Goal: Task Accomplishment & Management: Complete application form

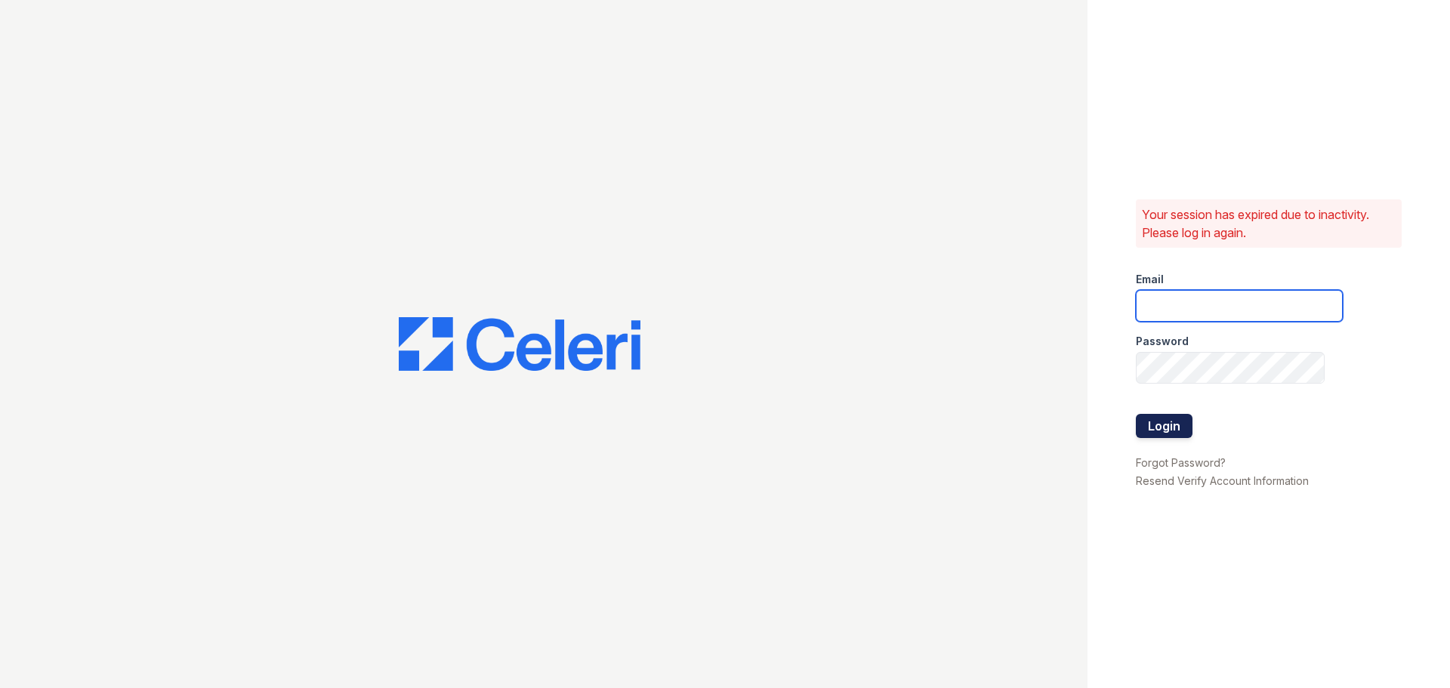
type input "[EMAIL_ADDRESS][DOMAIN_NAME]"
click at [1159, 437] on button "Login" at bounding box center [1164, 426] width 57 height 24
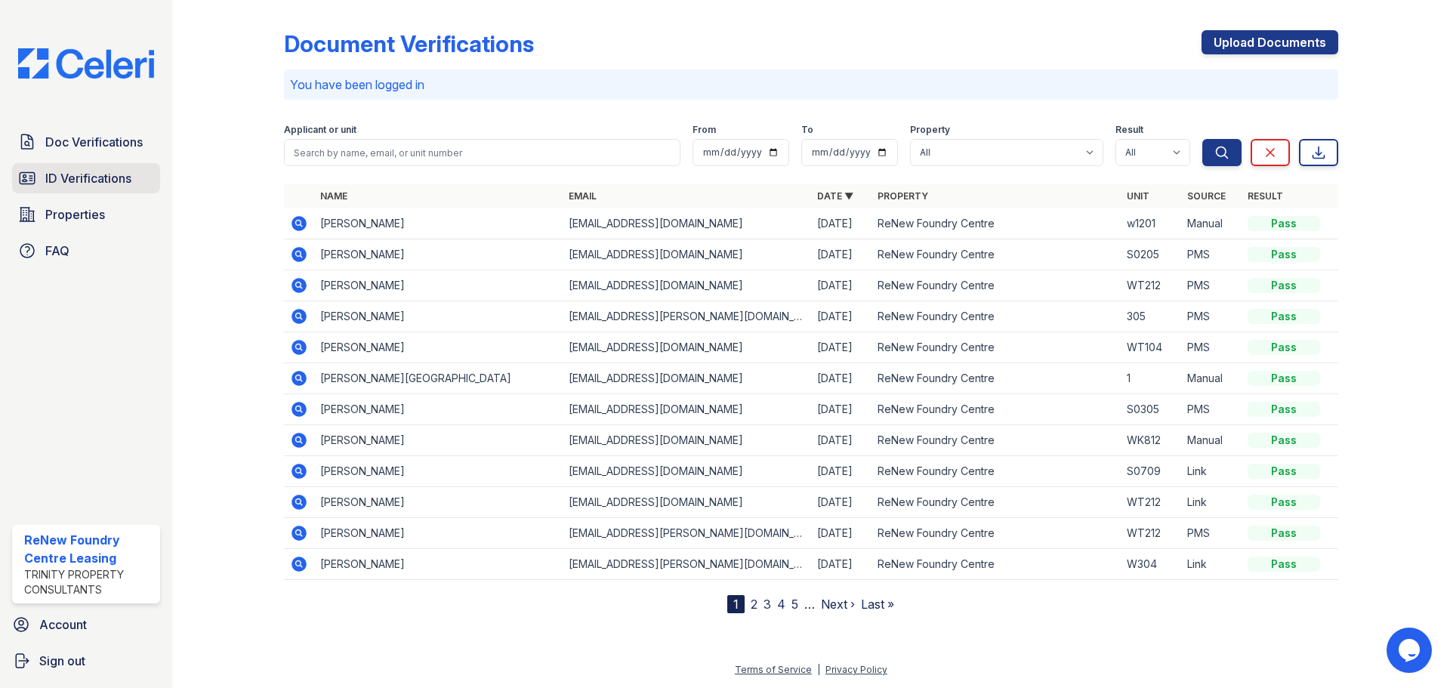
click at [94, 189] on link "ID Verifications" at bounding box center [86, 178] width 148 height 30
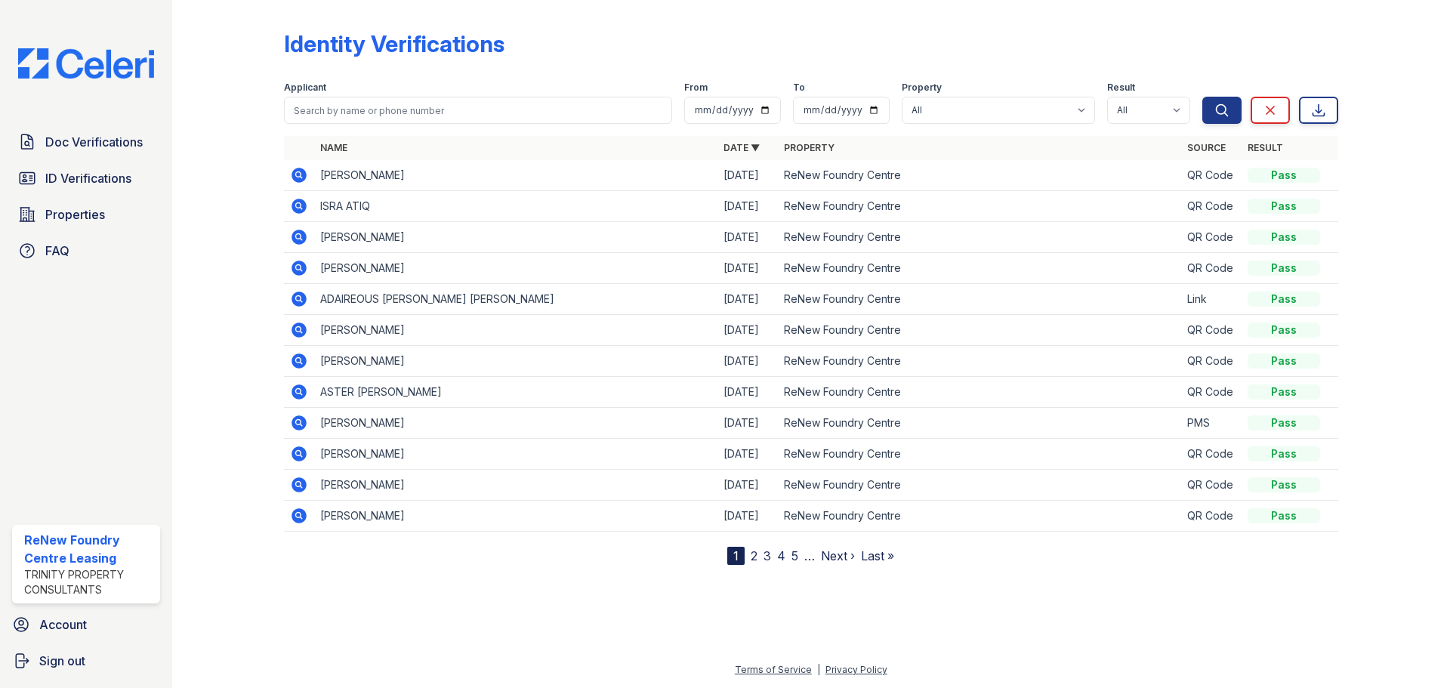
click at [301, 295] on icon at bounding box center [299, 299] width 15 height 15
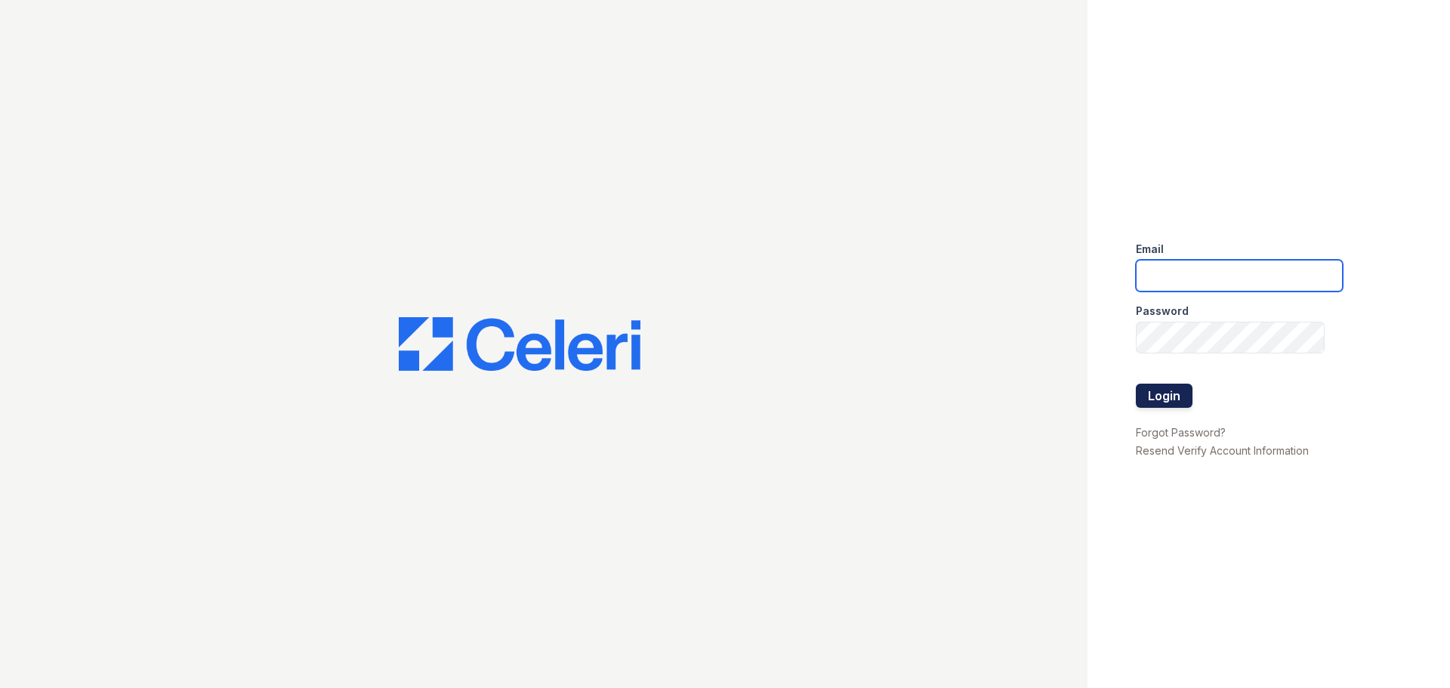
type input "[EMAIL_ADDRESS][DOMAIN_NAME]"
click at [1177, 389] on button "Login" at bounding box center [1164, 396] width 57 height 24
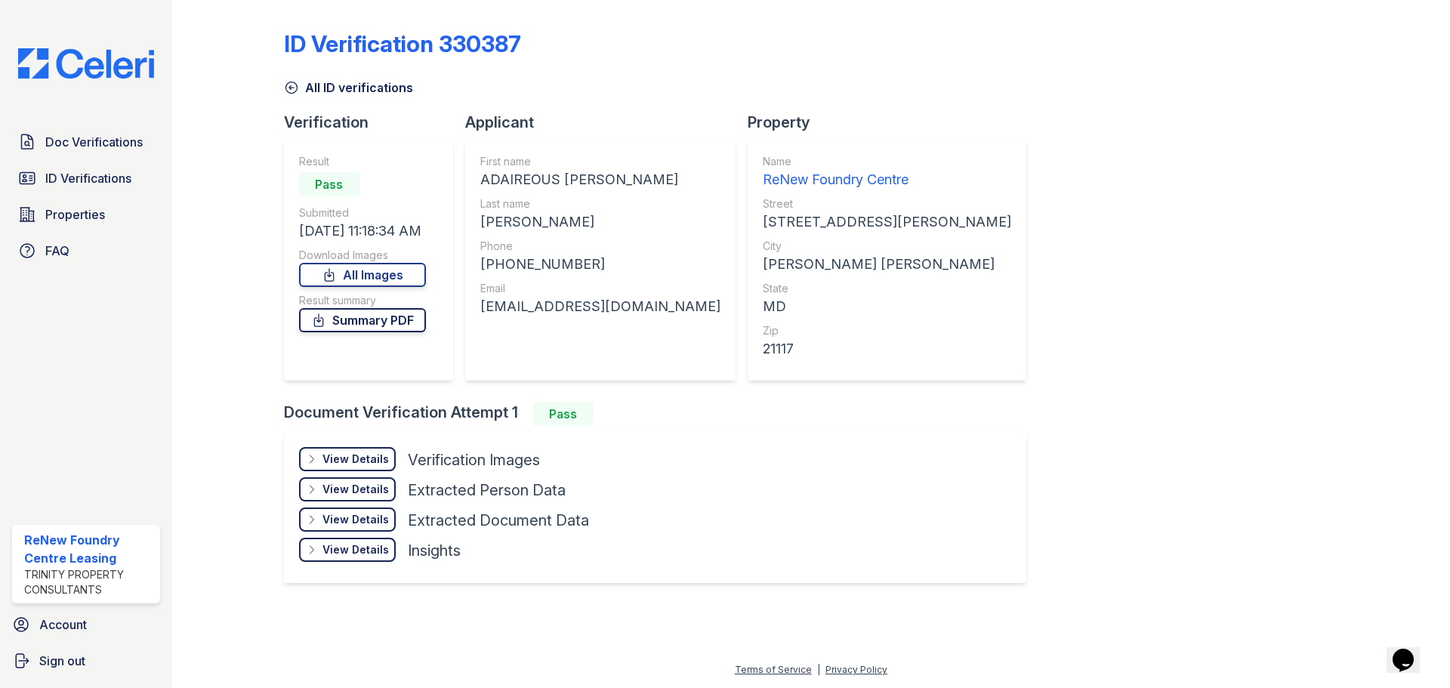
click at [373, 322] on link "Summary PDF" at bounding box center [362, 320] width 127 height 24
click at [104, 136] on span "Doc Verifications" at bounding box center [93, 142] width 97 height 18
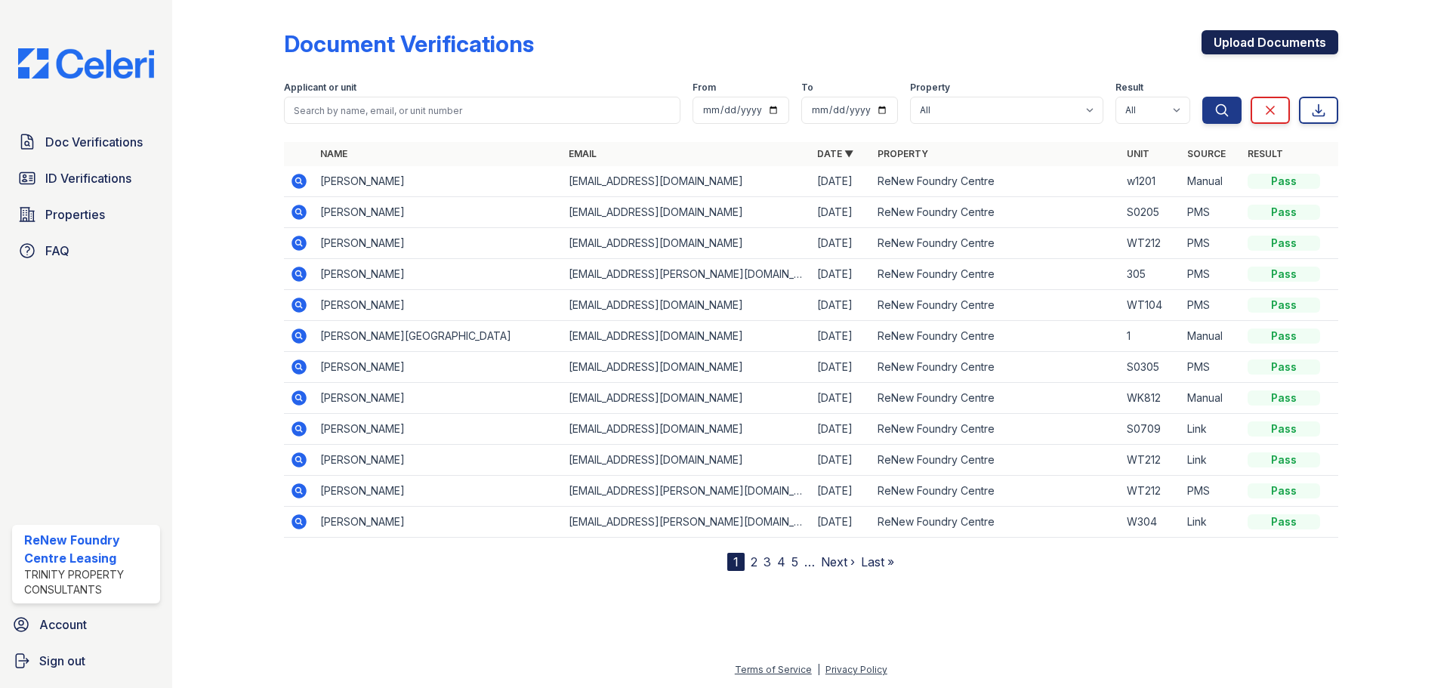
click at [1261, 48] on link "Upload Documents" at bounding box center [1270, 42] width 137 height 24
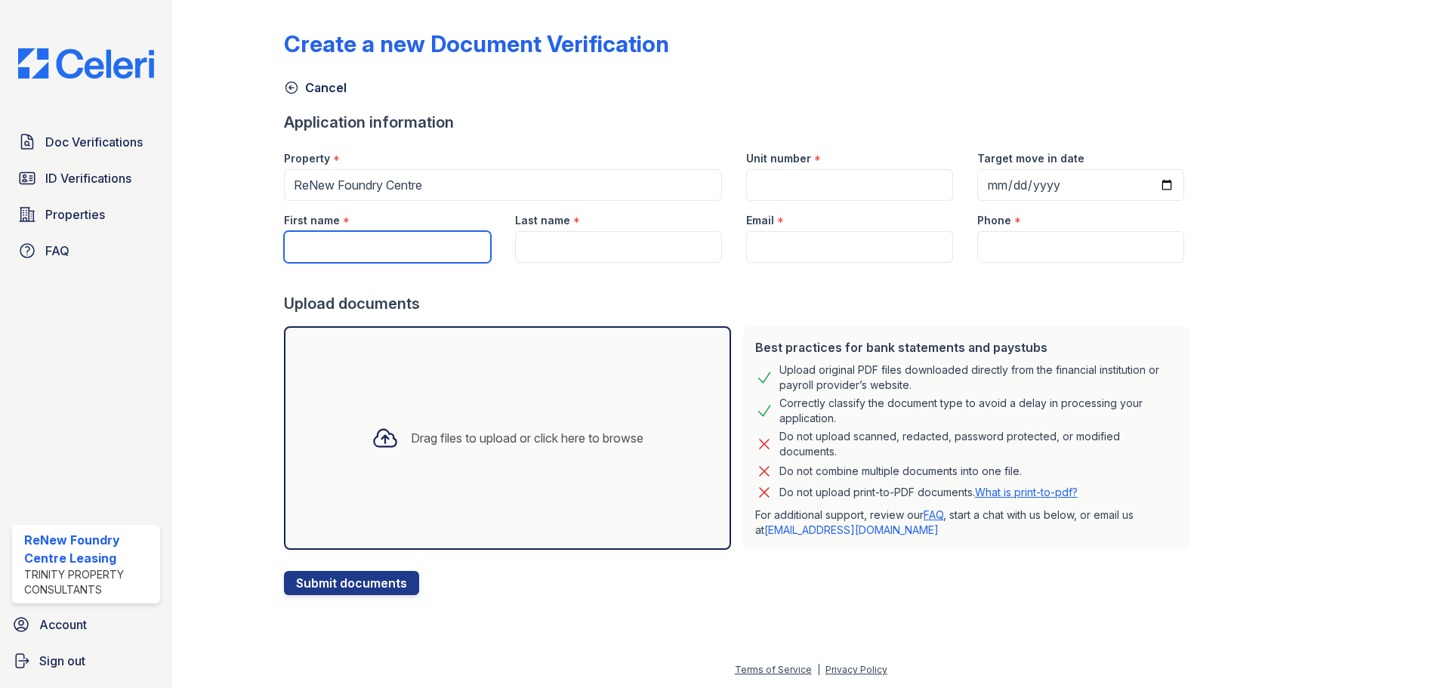
click at [331, 239] on input "First name" at bounding box center [387, 247] width 207 height 32
paste input "Adaireous"
type input "Adaireous"
click at [561, 282] on div at bounding box center [740, 278] width 912 height 30
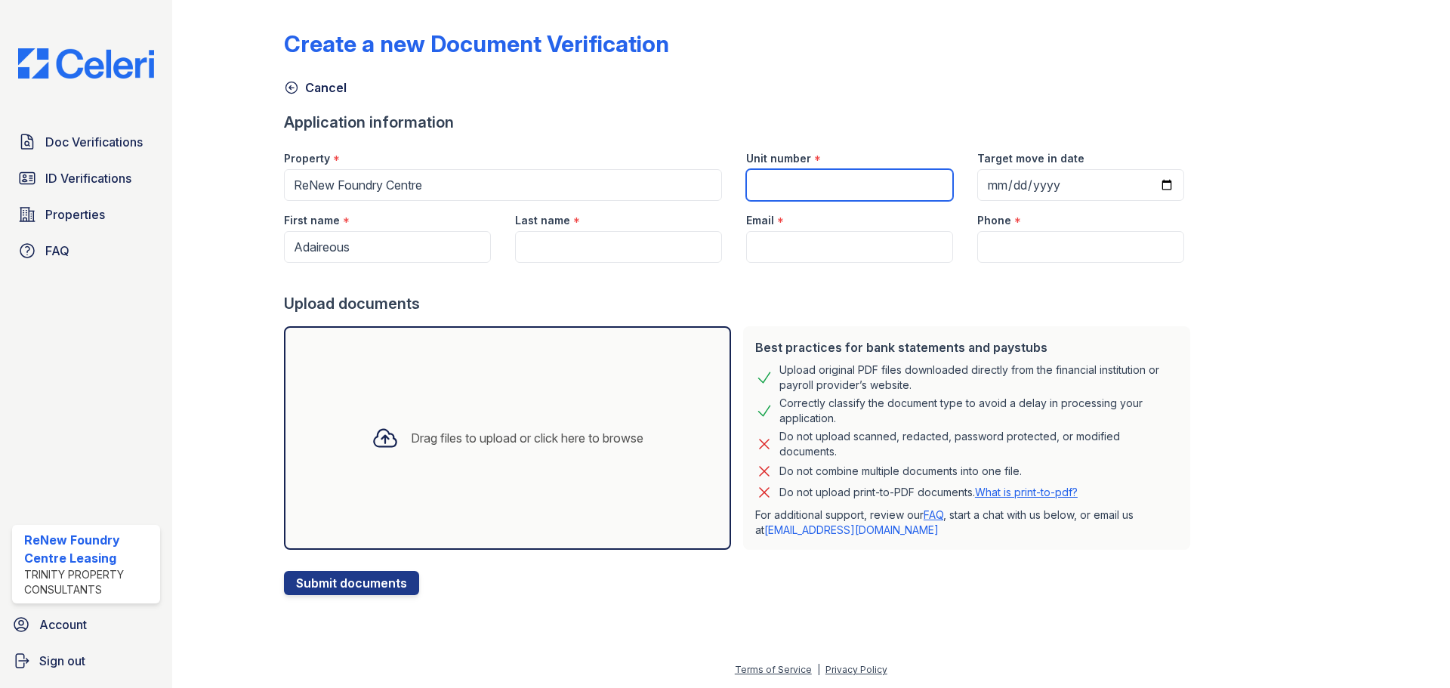
click at [791, 174] on input "Unit number" at bounding box center [849, 185] width 207 height 32
type input "w"
type input "WT201"
click at [617, 252] on input "Last name" at bounding box center [618, 247] width 207 height 32
type input "c"
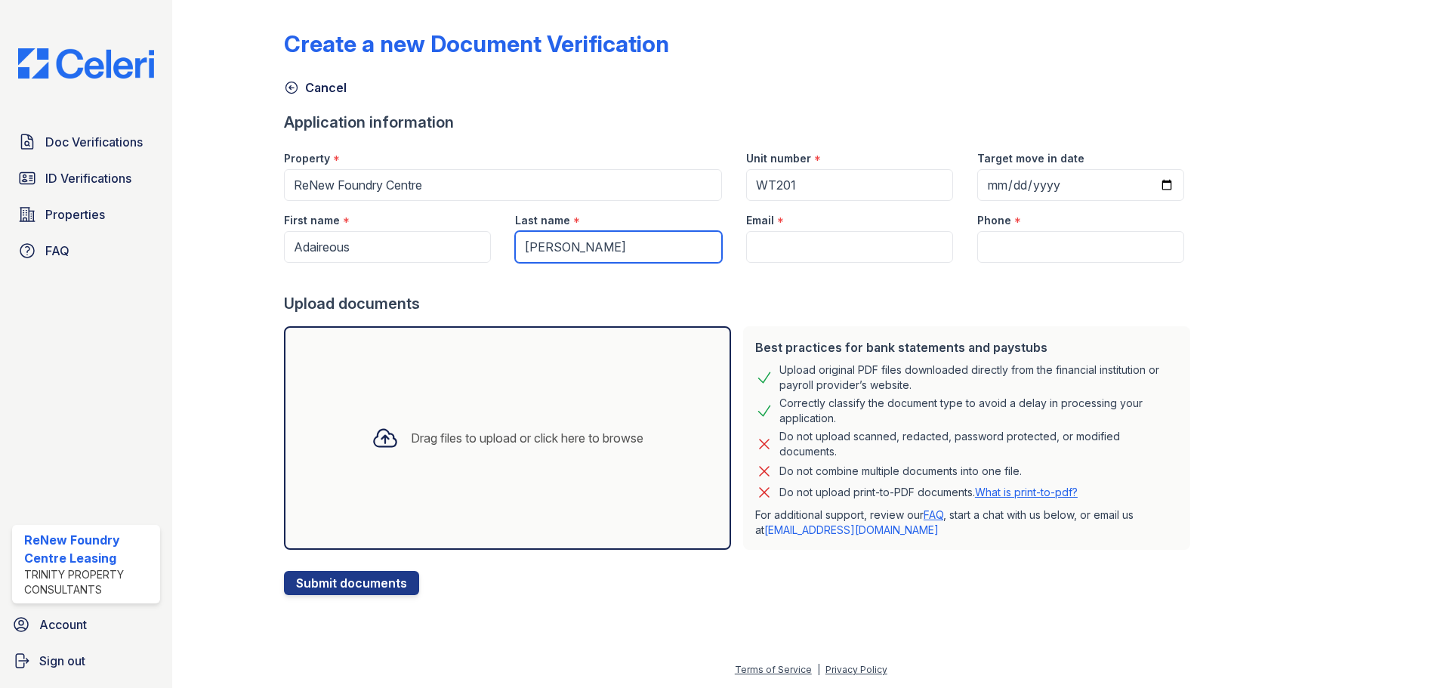
type input "Coleman Jr."
click at [812, 248] on input "Email" at bounding box center [849, 247] width 207 height 32
paste input "adaireousjr@gmail.com"
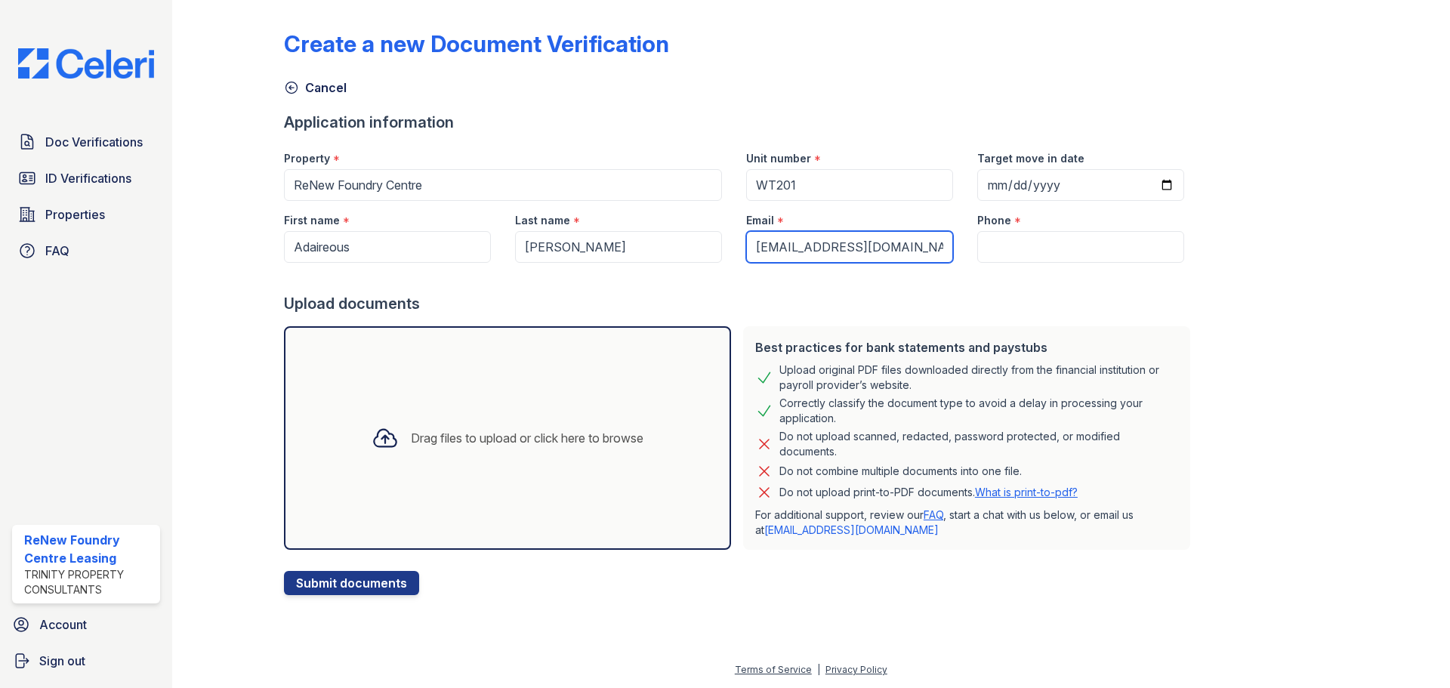
type input "adaireousjr@gmail.com"
click at [1033, 242] on input "Phone" at bounding box center [1080, 247] width 207 height 32
drag, startPoint x: 1023, startPoint y: 264, endPoint x: 1009, endPoint y: 240, distance: 28.1
click at [1010, 237] on input "Phone" at bounding box center [1080, 247] width 207 height 32
paste input "(443) 743-5563"
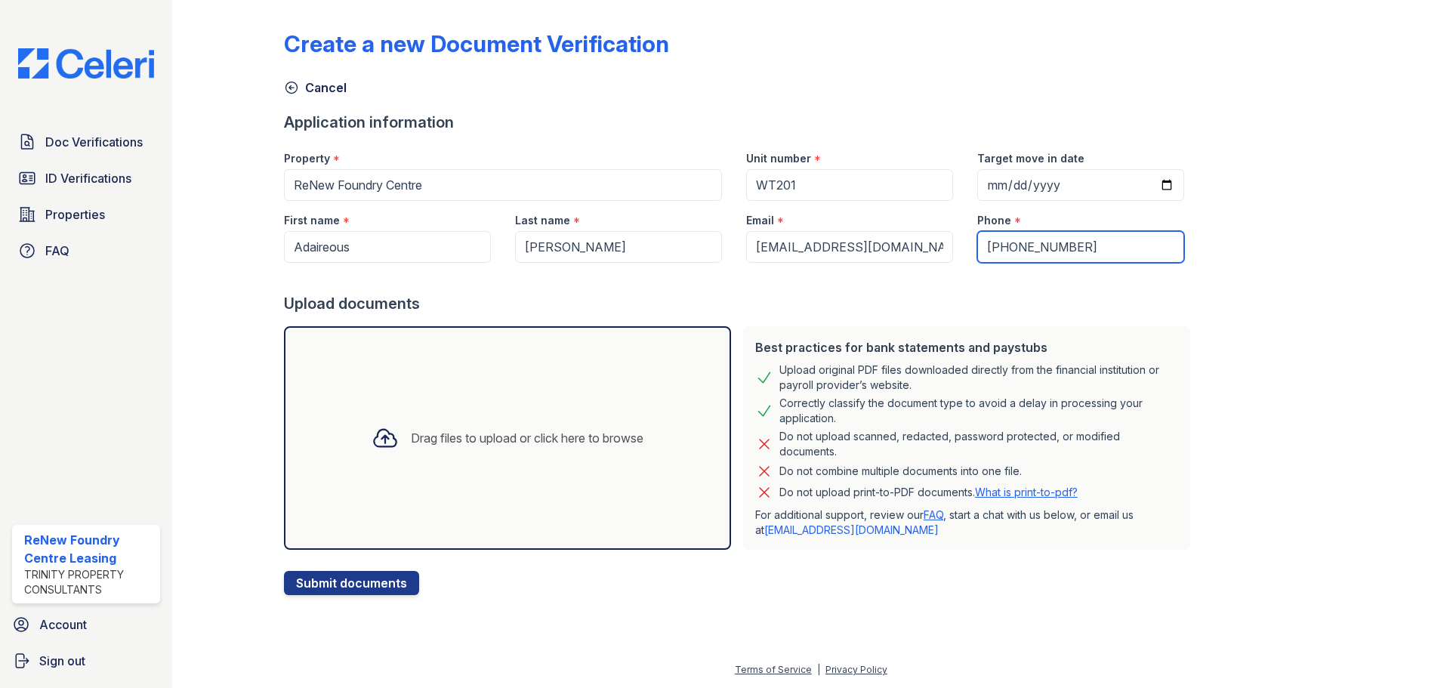
type input "(443) 743-5563"
drag, startPoint x: 1183, startPoint y: 164, endPoint x: 1173, endPoint y: 170, distance: 11.5
click at [1184, 164] on div "Create a new Document Verification Cancel Application information Property * Re…" at bounding box center [811, 300] width 1054 height 589
click at [1150, 193] on input "Target move in date" at bounding box center [1080, 185] width 207 height 32
click at [1149, 184] on input "Target move in date" at bounding box center [1080, 185] width 207 height 32
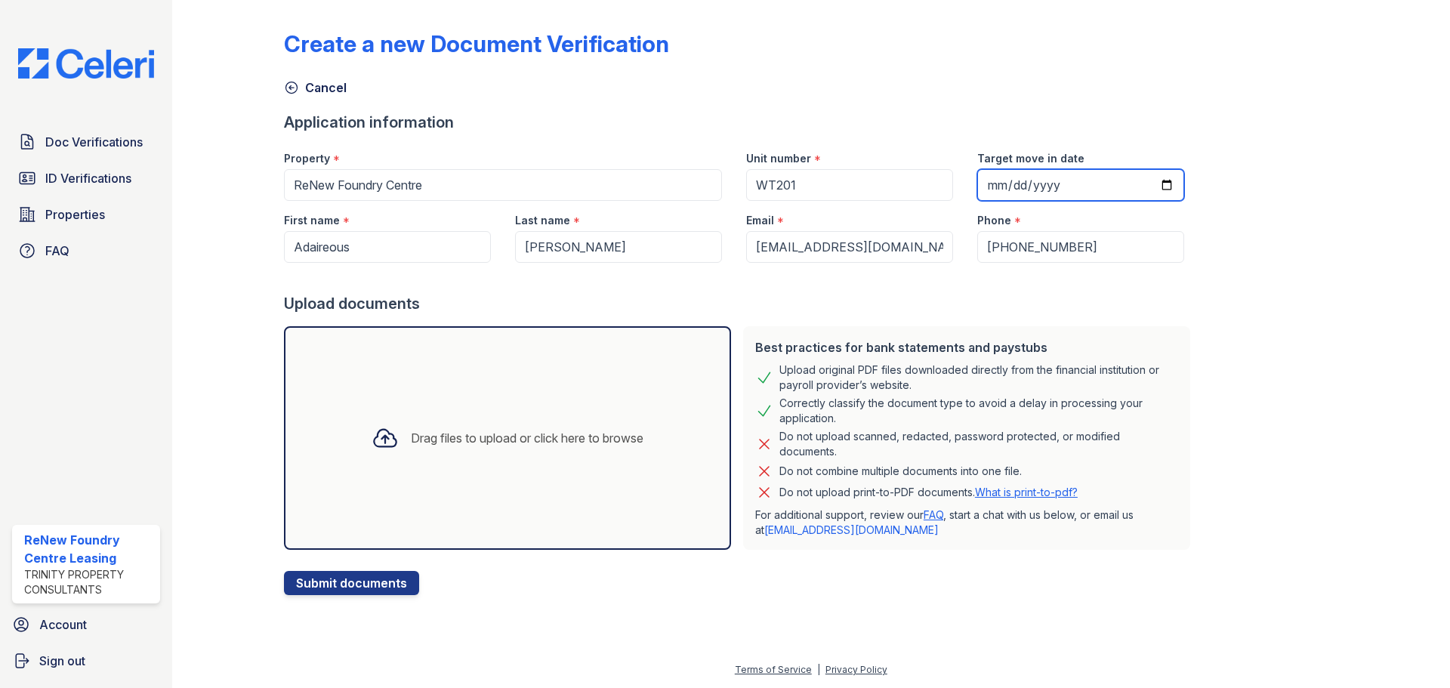
type input "2025-10-06"
click at [1168, 280] on div at bounding box center [740, 278] width 912 height 30
click at [576, 437] on div "Drag files to upload or click here to browse" at bounding box center [527, 438] width 233 height 18
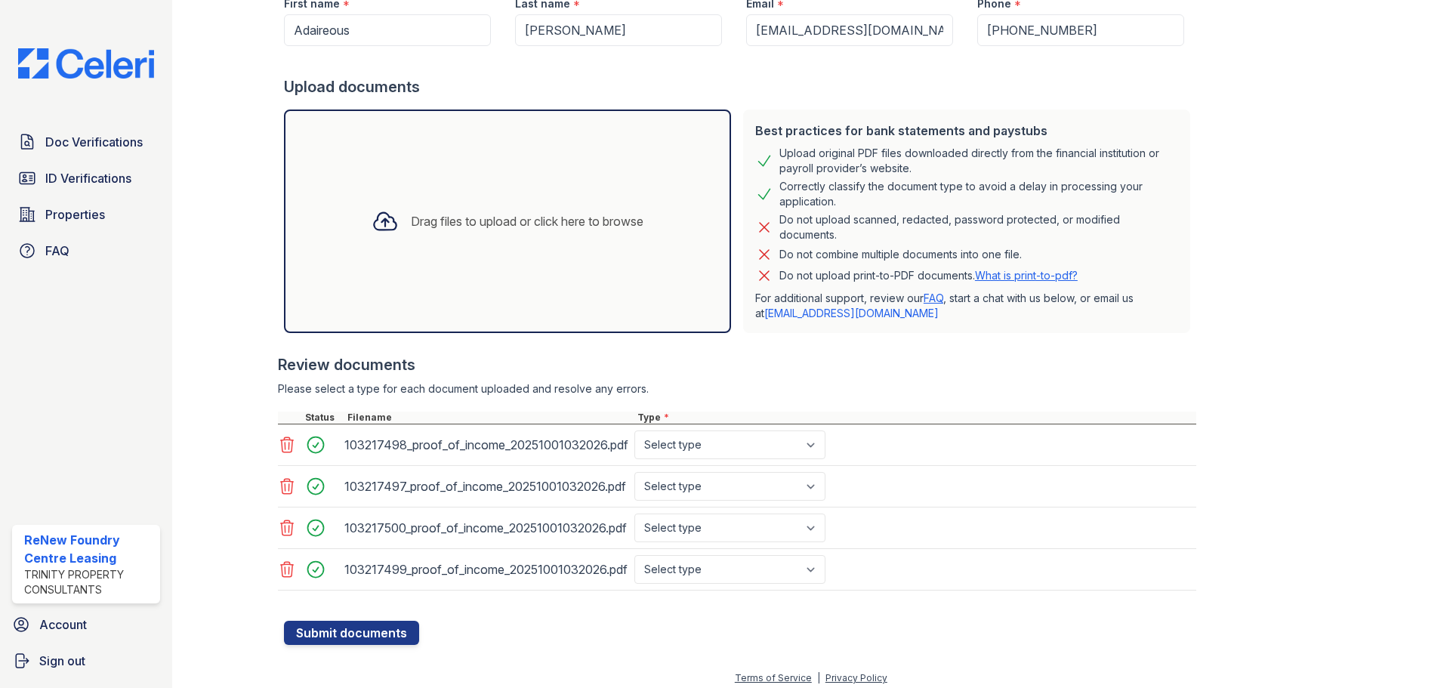
scroll to position [225, 0]
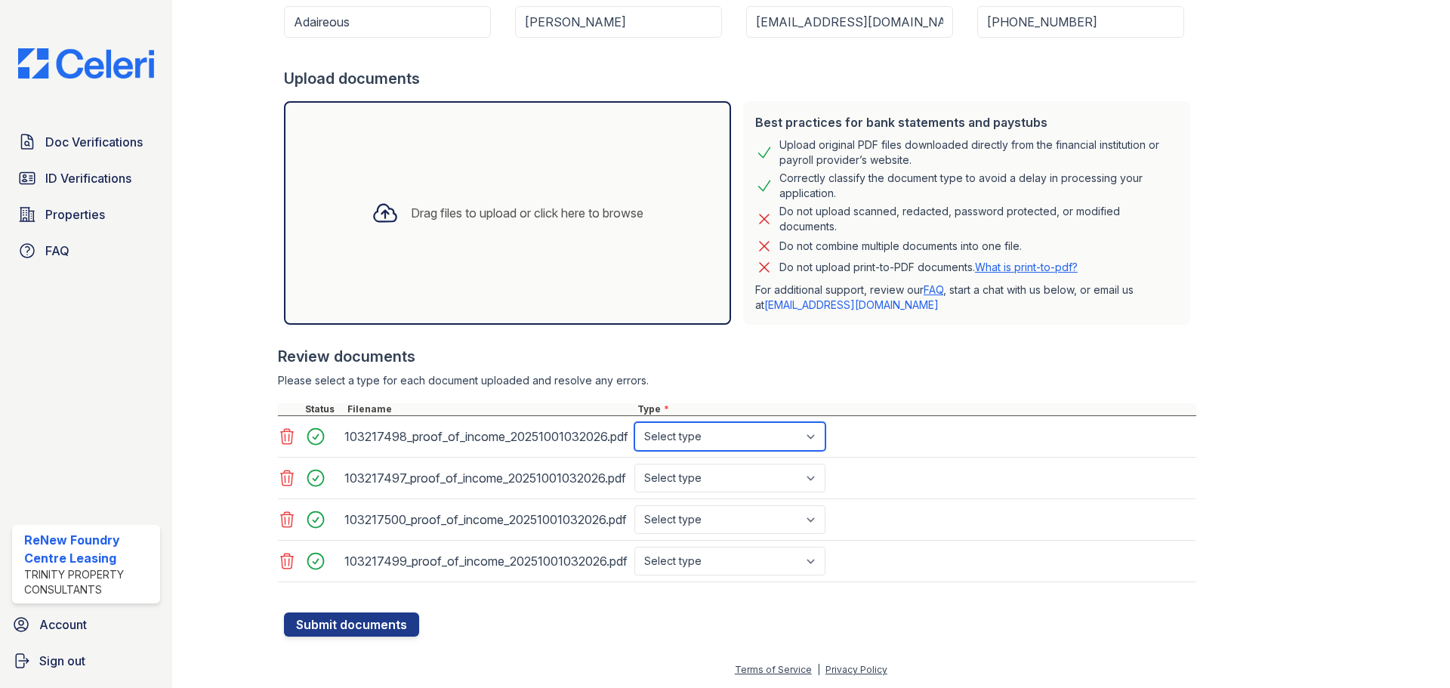
click at [765, 439] on select "Select type Paystub Bank Statement Offer Letter Tax Documents Benefit Award Let…" at bounding box center [729, 436] width 191 height 29
select select "paystub"
click at [634, 422] on select "Select type Paystub Bank Statement Offer Letter Tax Documents Benefit Award Let…" at bounding box center [729, 436] width 191 height 29
click at [745, 485] on select "Select type Paystub Bank Statement Offer Letter Tax Documents Benefit Award Let…" at bounding box center [729, 478] width 191 height 29
select select "paystub"
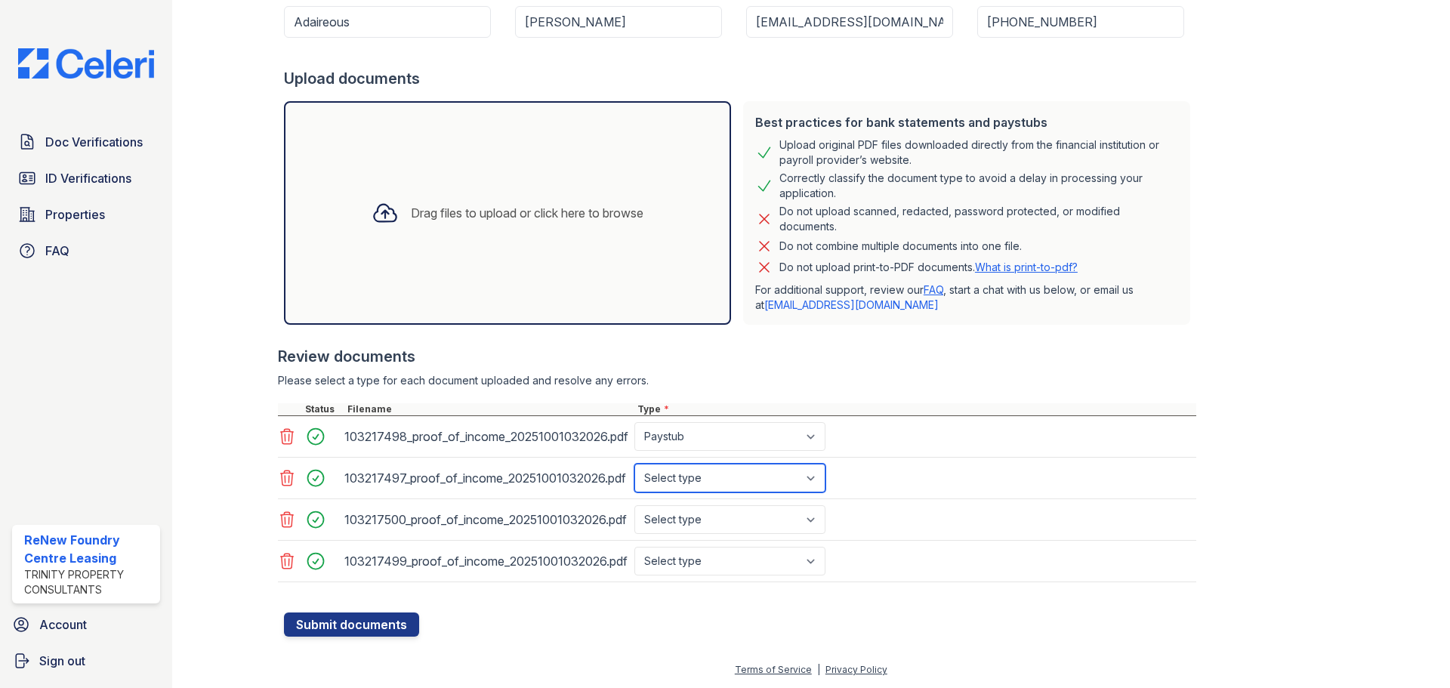
click at [634, 464] on select "Select type Paystub Bank Statement Offer Letter Tax Documents Benefit Award Let…" at bounding box center [729, 478] width 191 height 29
click at [729, 515] on select "Select type Paystub Bank Statement Offer Letter Tax Documents Benefit Award Let…" at bounding box center [729, 519] width 191 height 29
select select "paystub"
click at [634, 505] on select "Select type Paystub Bank Statement Offer Letter Tax Documents Benefit Award Let…" at bounding box center [729, 519] width 191 height 29
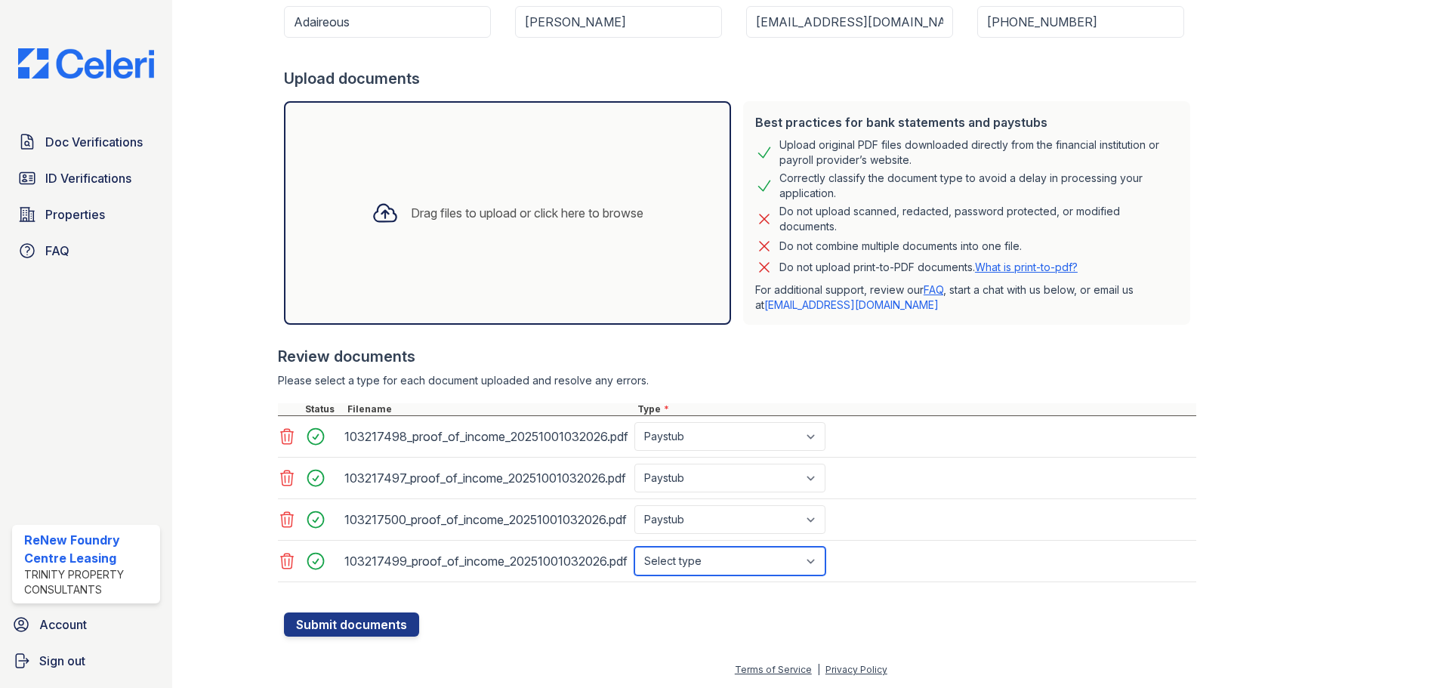
click at [696, 571] on select "Select type Paystub Bank Statement Offer Letter Tax Documents Benefit Award Let…" at bounding box center [729, 561] width 191 height 29
select select "paystub"
click at [634, 547] on select "Select type Paystub Bank Statement Offer Letter Tax Documents Benefit Award Let…" at bounding box center [729, 561] width 191 height 29
click at [1008, 415] on div "Type *" at bounding box center [915, 409] width 562 height 12
click at [335, 628] on button "Submit documents" at bounding box center [351, 625] width 135 height 24
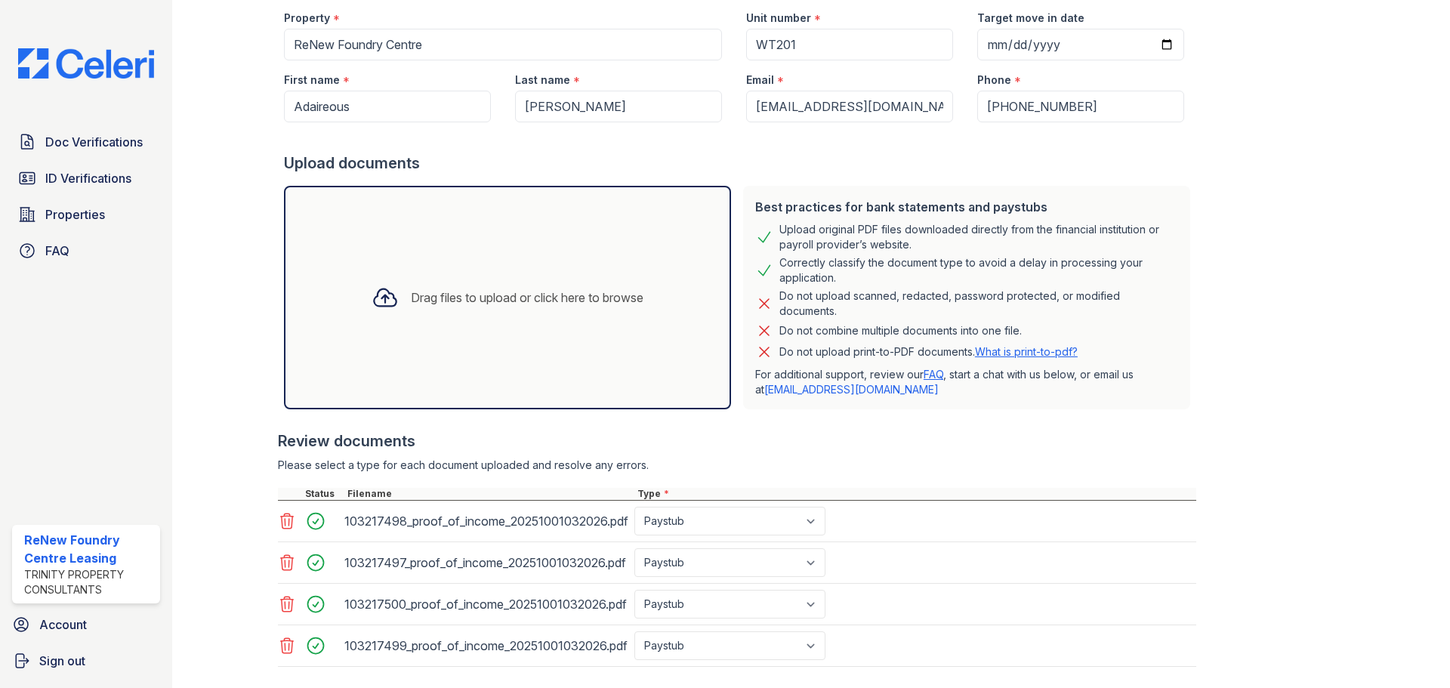
scroll to position [0, 0]
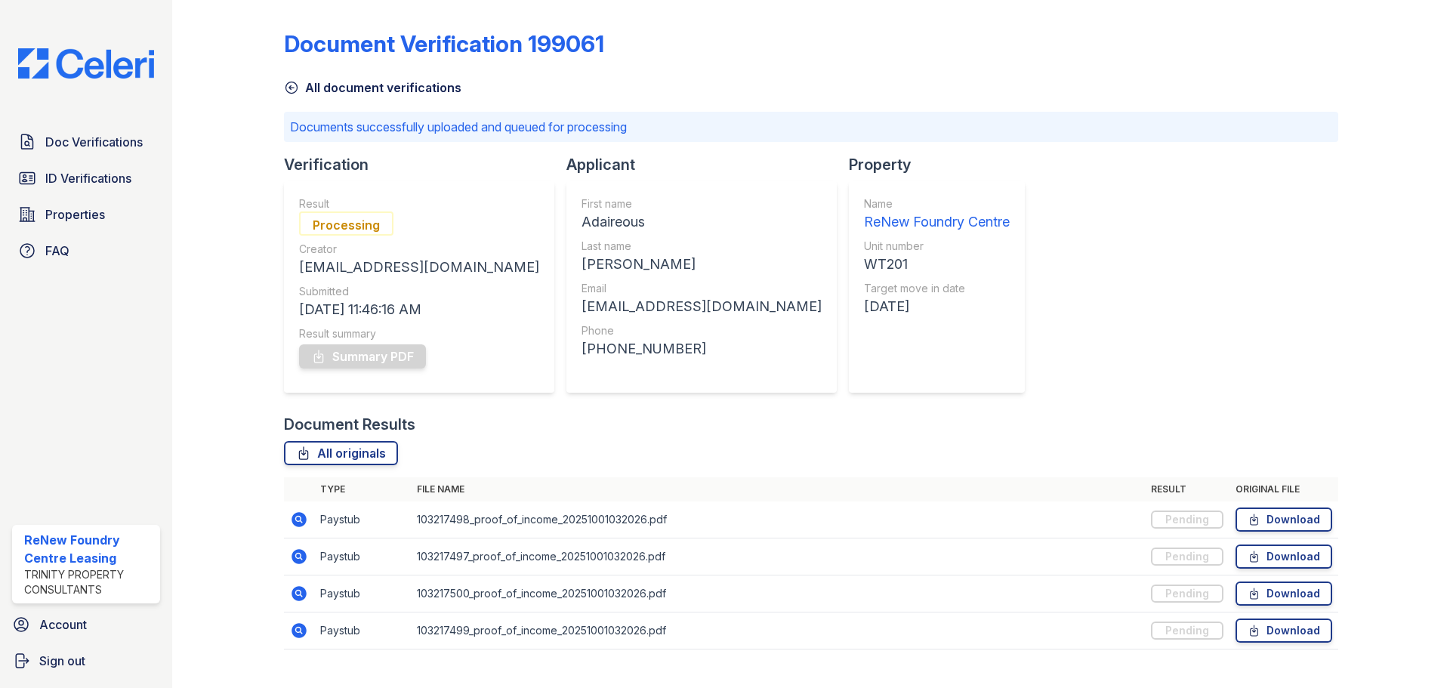
click at [358, 94] on link "All document verifications" at bounding box center [372, 88] width 177 height 18
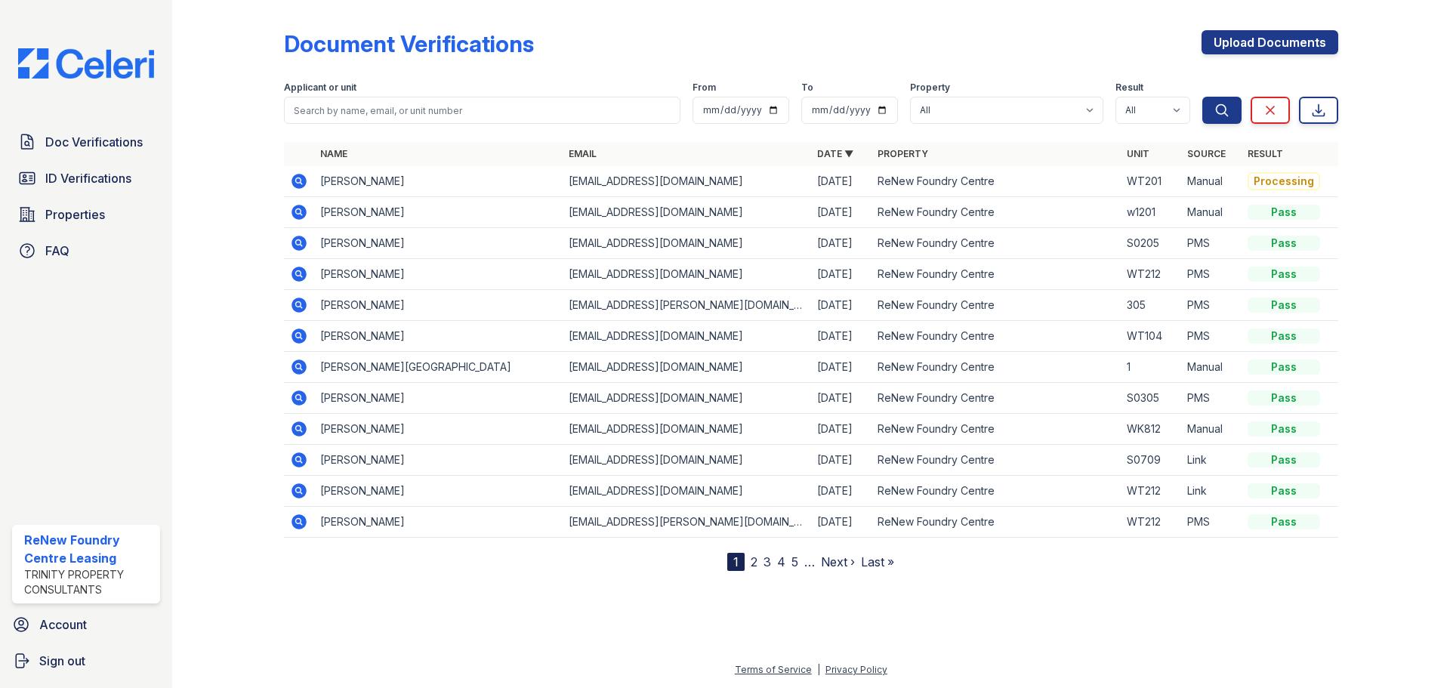
click at [301, 187] on icon at bounding box center [299, 181] width 15 height 15
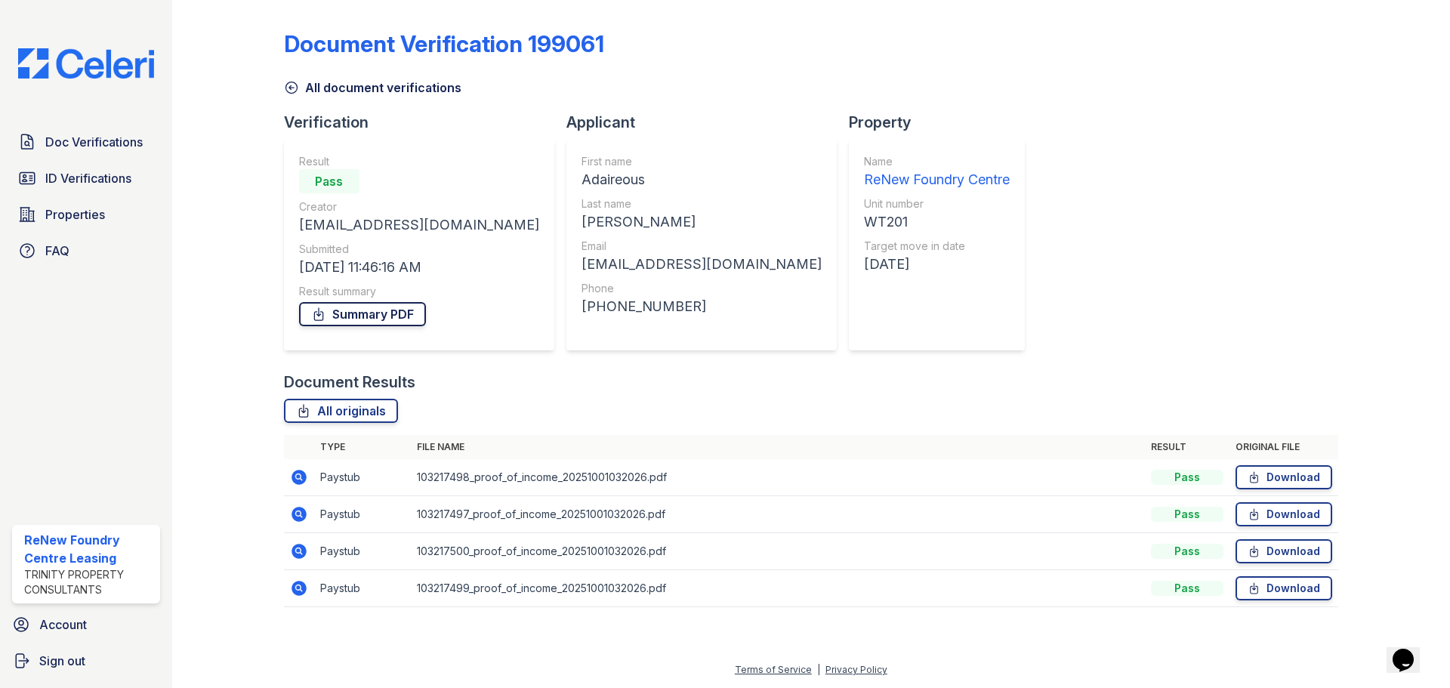
click at [367, 316] on link "Summary PDF" at bounding box center [362, 314] width 127 height 24
click at [304, 482] on icon at bounding box center [299, 477] width 15 height 15
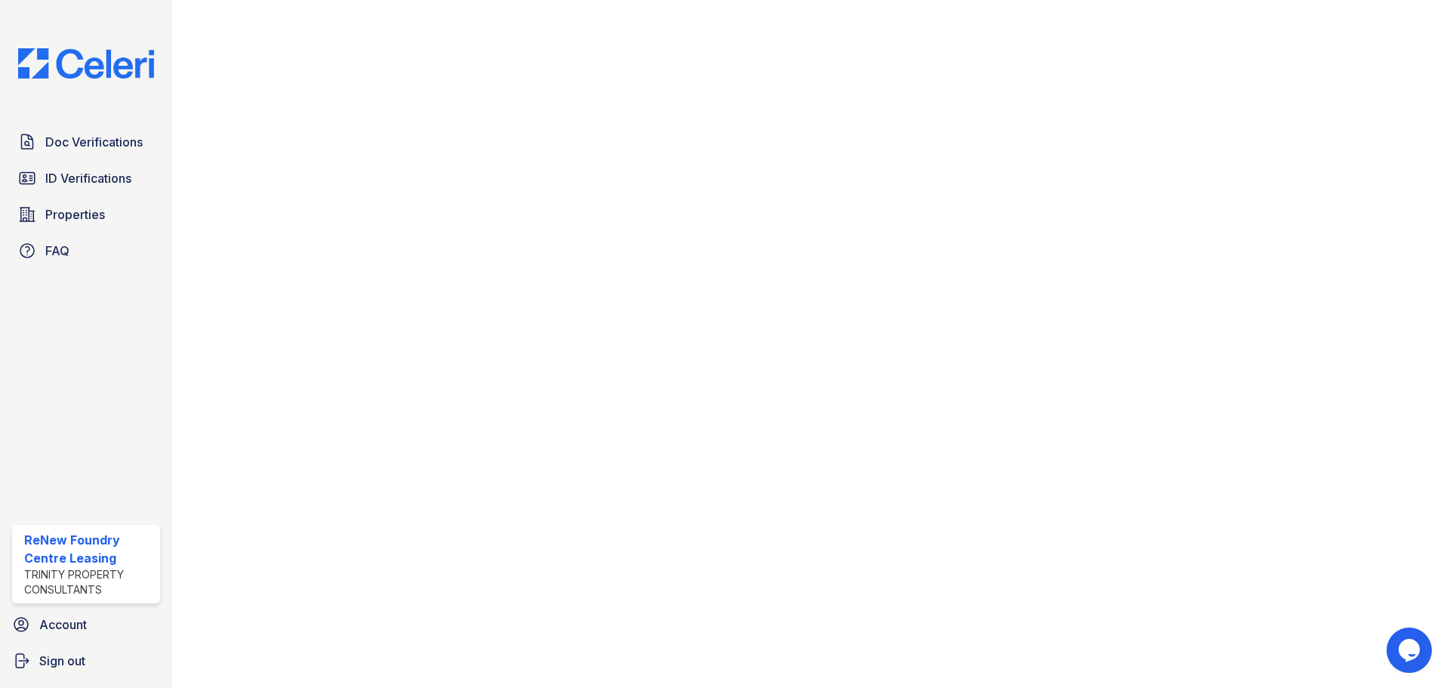
scroll to position [650, 0]
